Goal: Task Accomplishment & Management: Manage account settings

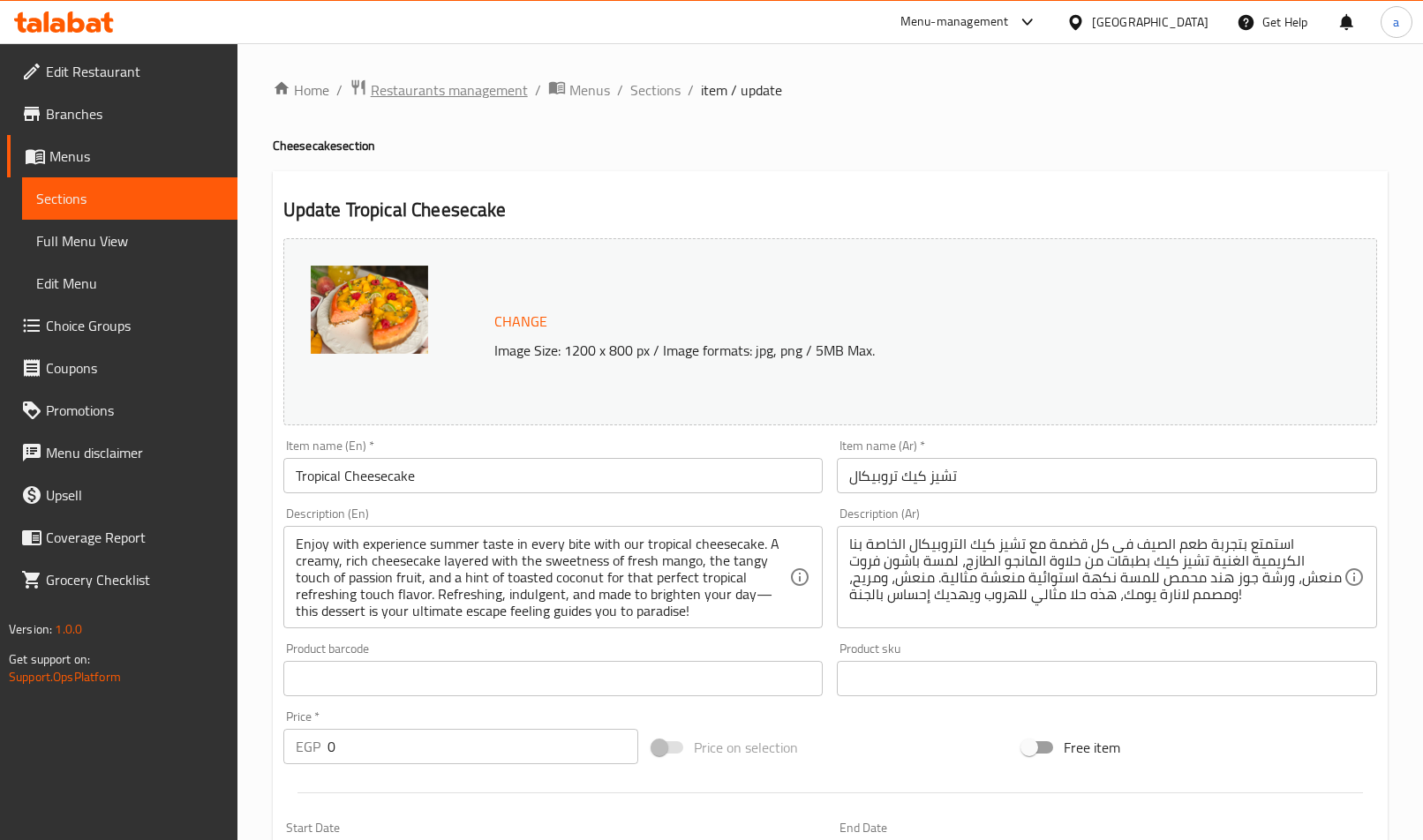
click at [485, 93] on span "Restaurants management" at bounding box center [449, 90] width 157 height 21
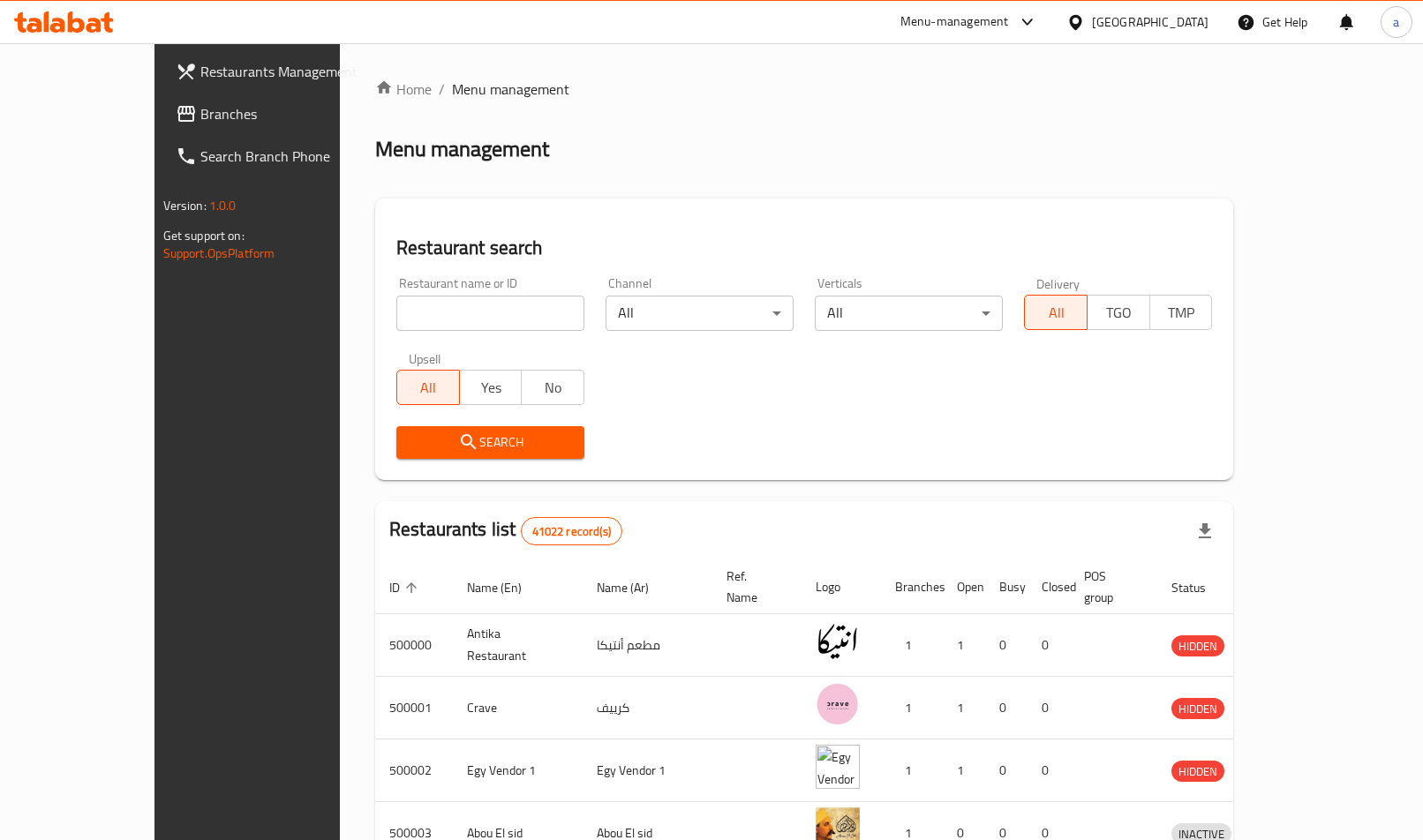
click at [200, 122] on span "Branches" at bounding box center [289, 113] width 177 height 21
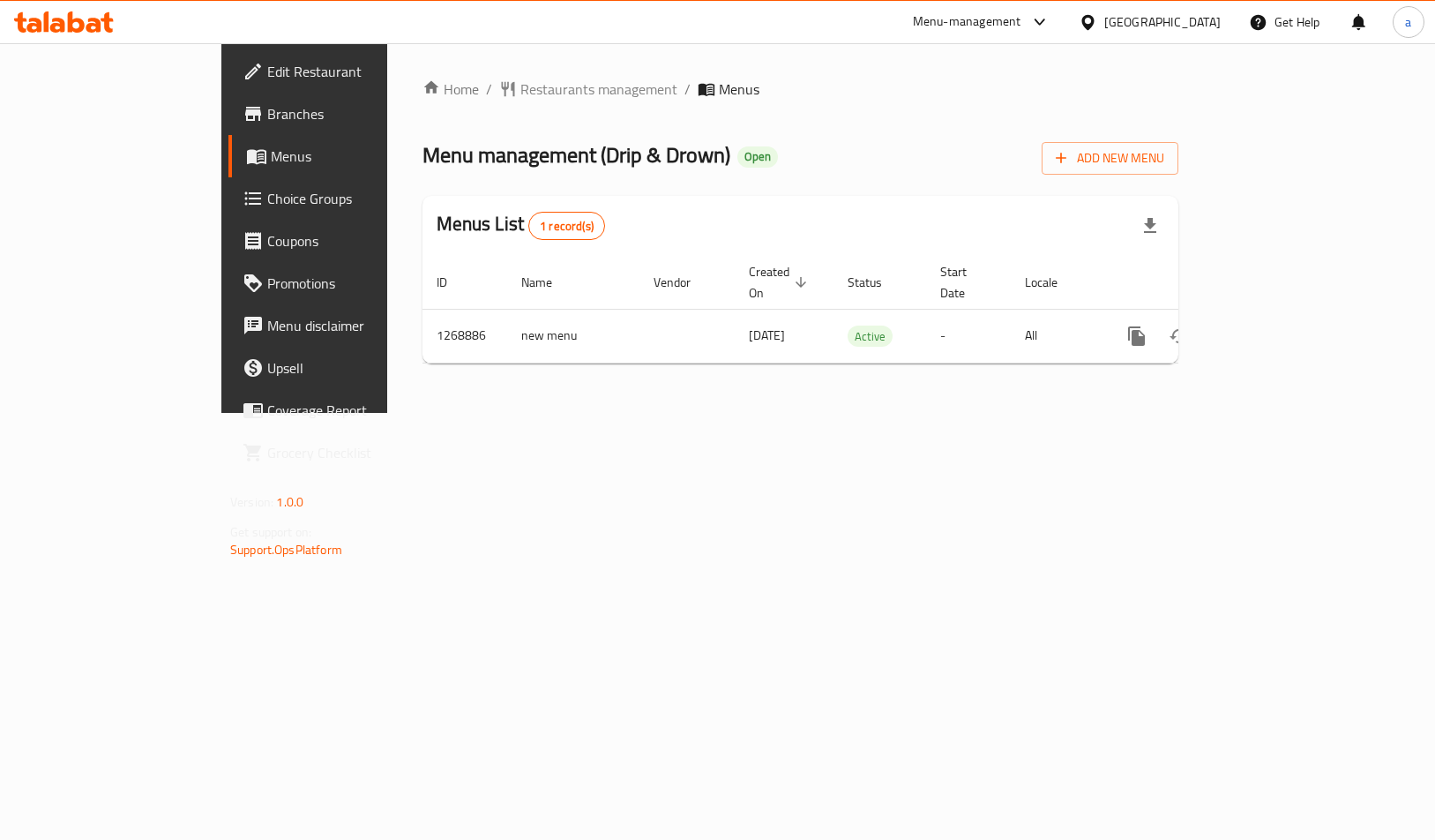
click at [267, 208] on span "Choice Groups" at bounding box center [356, 198] width 180 height 21
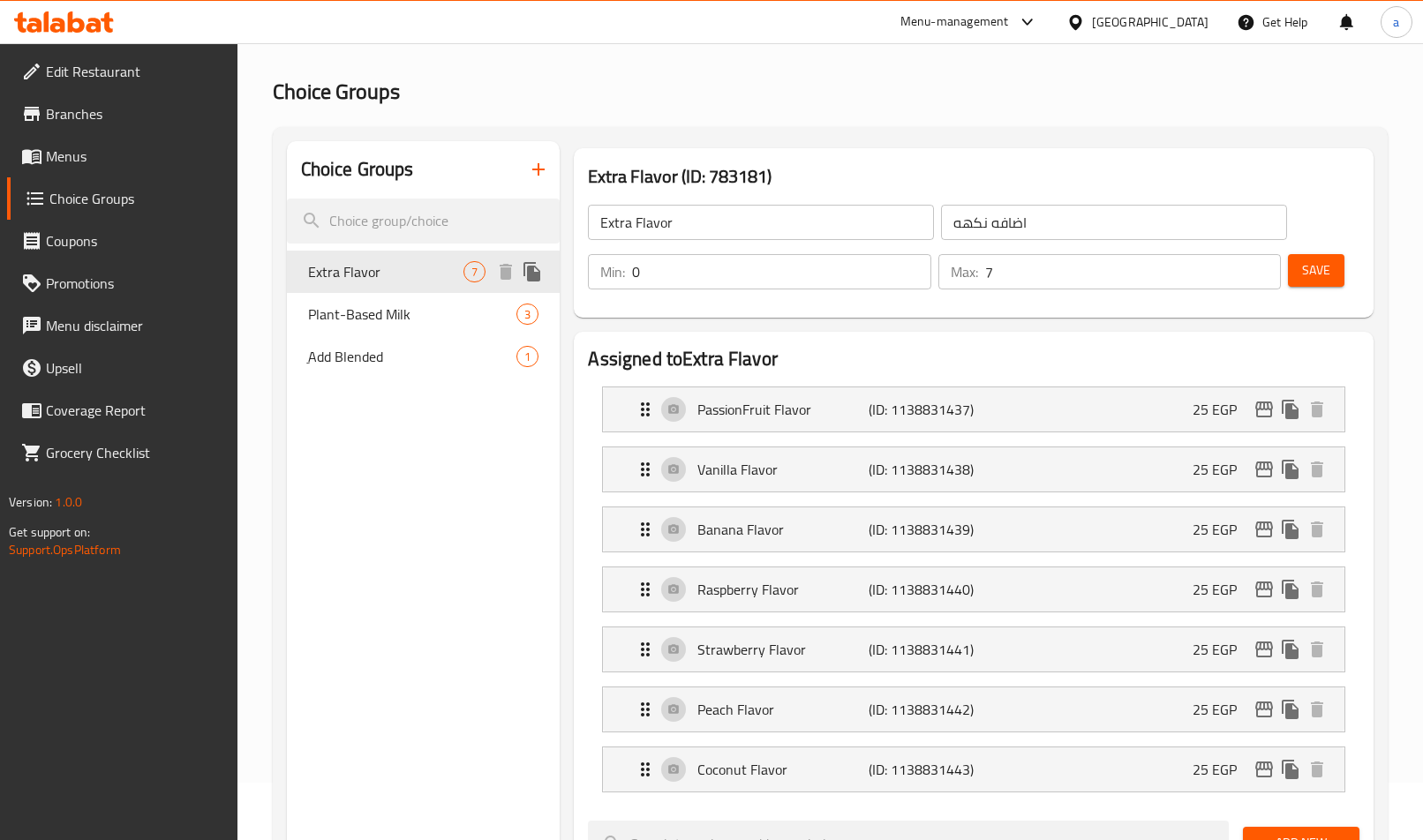
scroll to position [89, 0]
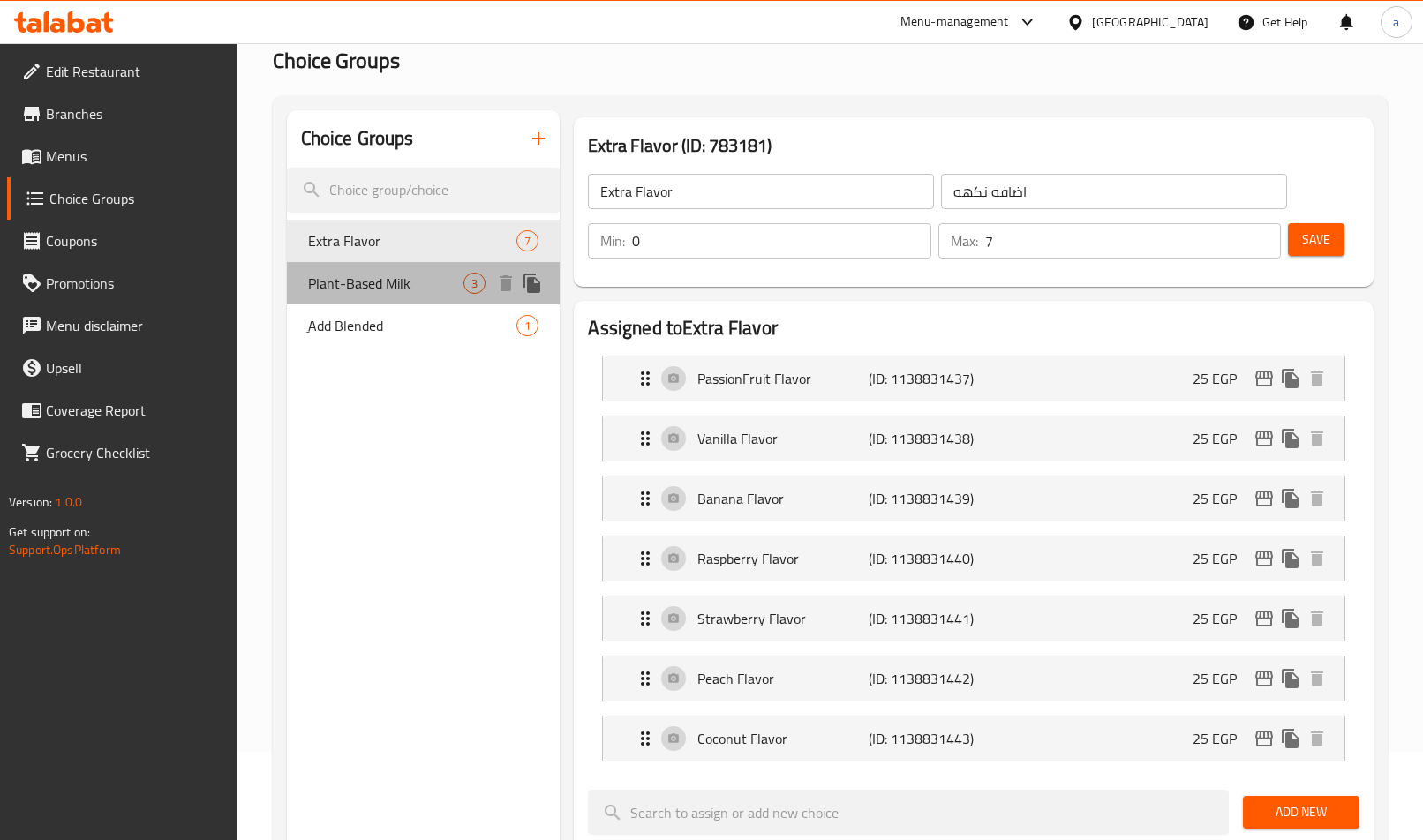
click at [394, 285] on span "Plant-Based Milk" at bounding box center [386, 282] width 156 height 21
type input "Plant-Based Milk"
type input "لبن نباتى"
type input "1"
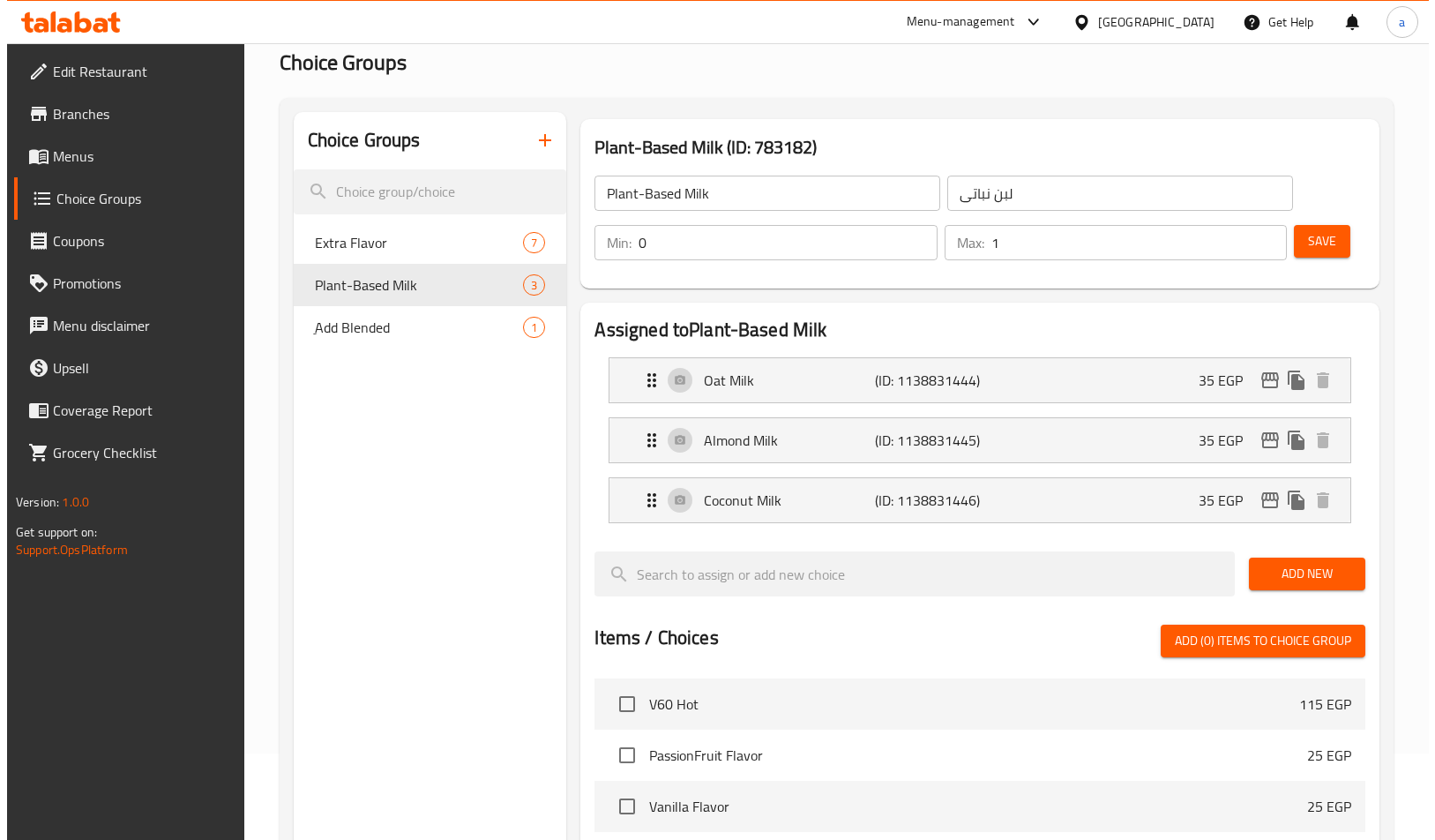
scroll to position [0, 0]
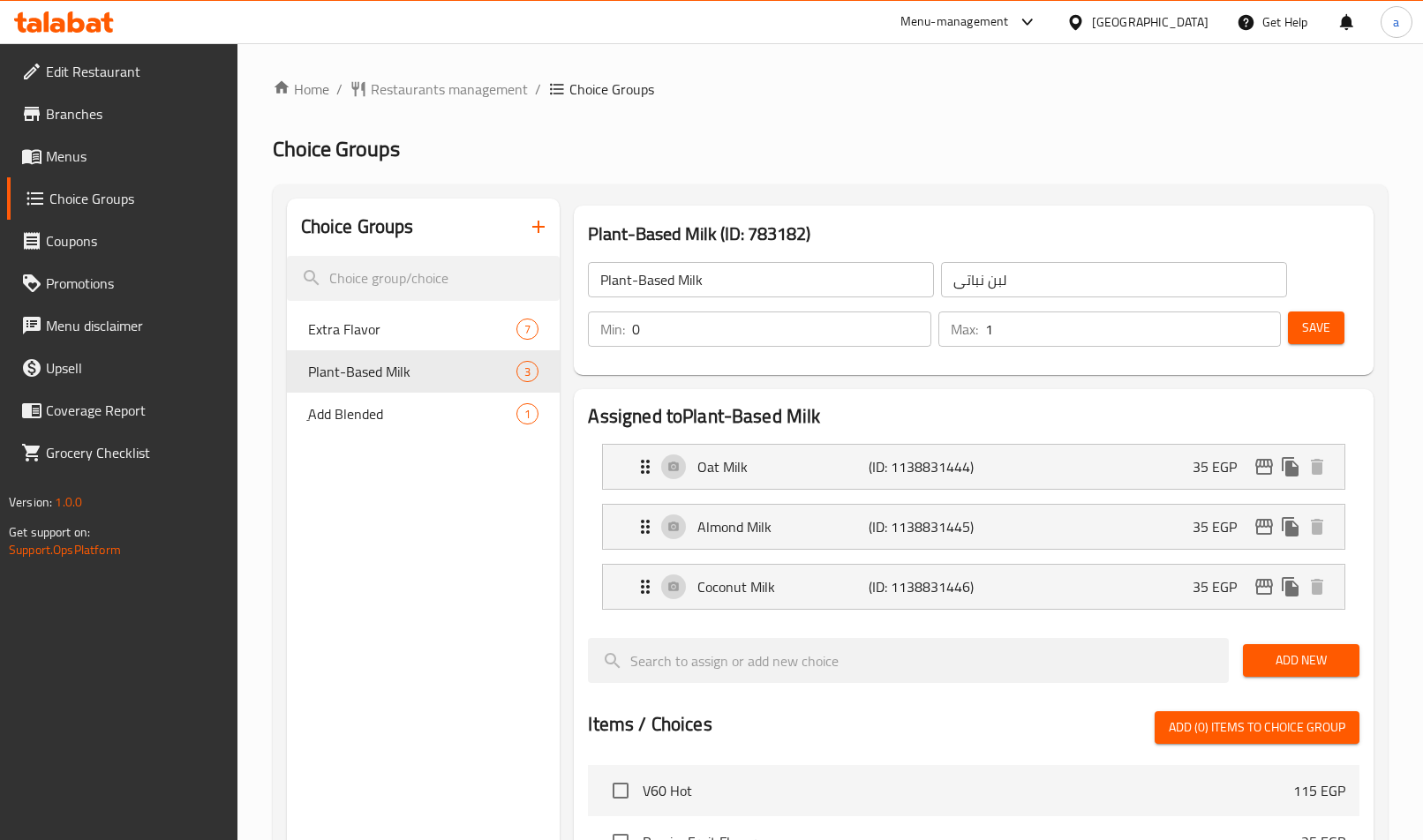
click at [947, 396] on div "Assigned to Plant-Based Milk Oat Milk (ID: 1138831444) 35 EGP Name (En) Oat Mil…" at bounding box center [972, 833] width 798 height 887
click at [786, 162] on h2 "Choice Groups" at bounding box center [829, 149] width 1115 height 28
